Goal: Check status

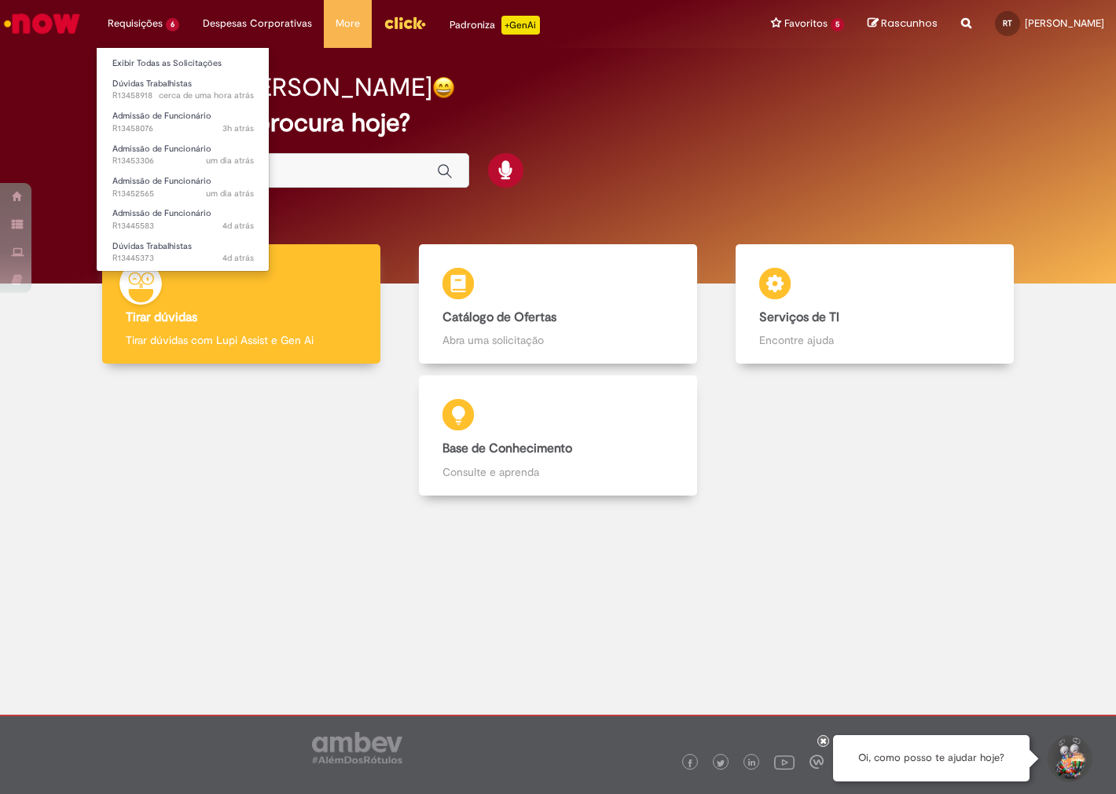
click at [132, 20] on li "Requisições 6 Exibir Todas as Solicitações Dúvidas Trabalhistas cerca de uma ho…" at bounding box center [143, 23] width 95 height 47
click at [138, 91] on span "cerca de uma hora atrás cerca de uma hora atrás R13458918" at bounding box center [182, 96] width 141 height 13
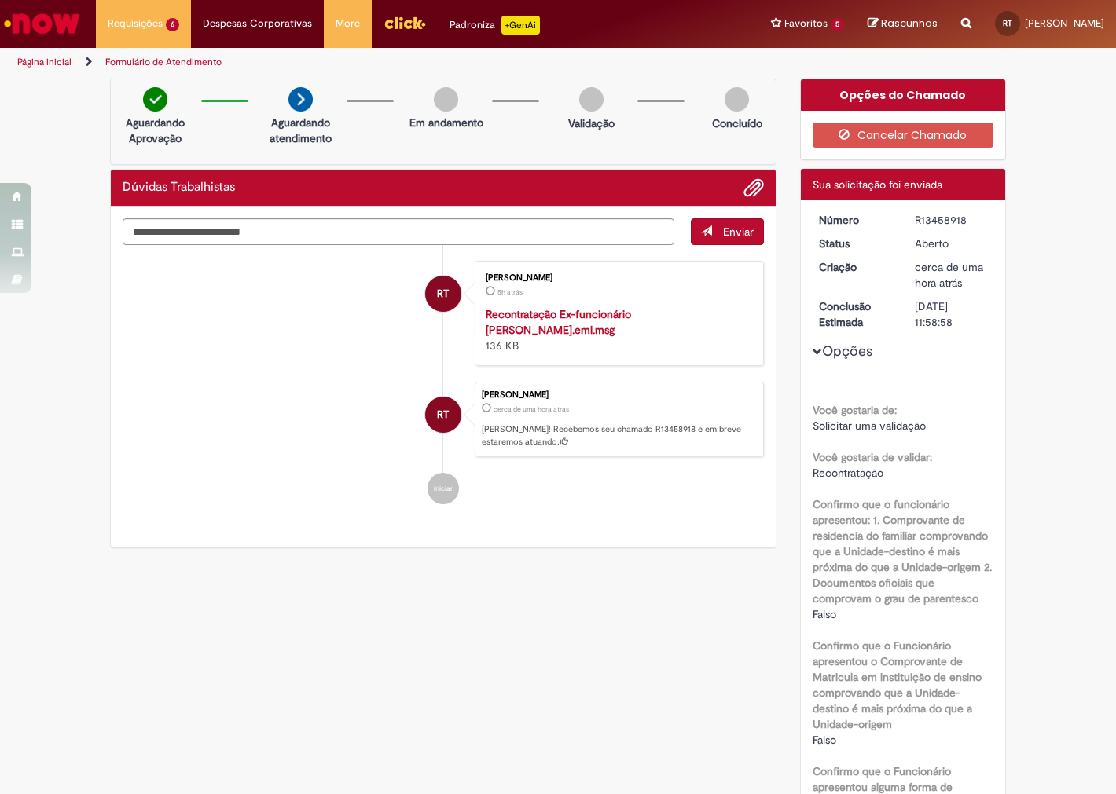
click at [925, 218] on div "R13458918" at bounding box center [950, 220] width 73 height 16
copy div "R13458918"
